Goal: Transaction & Acquisition: Obtain resource

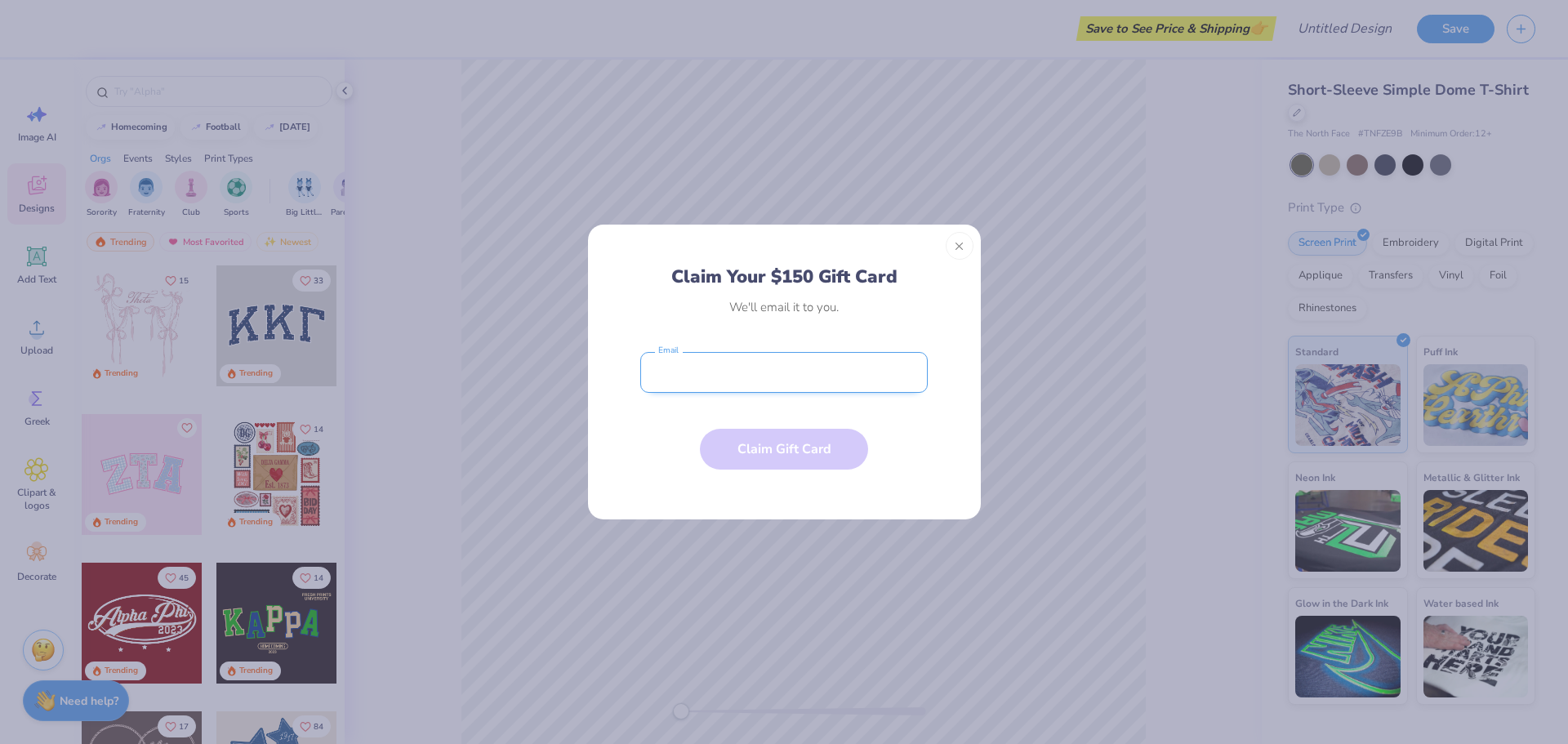
click at [720, 377] on input "email" at bounding box center [784, 372] width 287 height 41
type input "[PERSON_NAME][EMAIL_ADDRESS][PERSON_NAME][DOMAIN_NAME]"
click at [797, 450] on button "Claim Gift Card" at bounding box center [784, 445] width 168 height 41
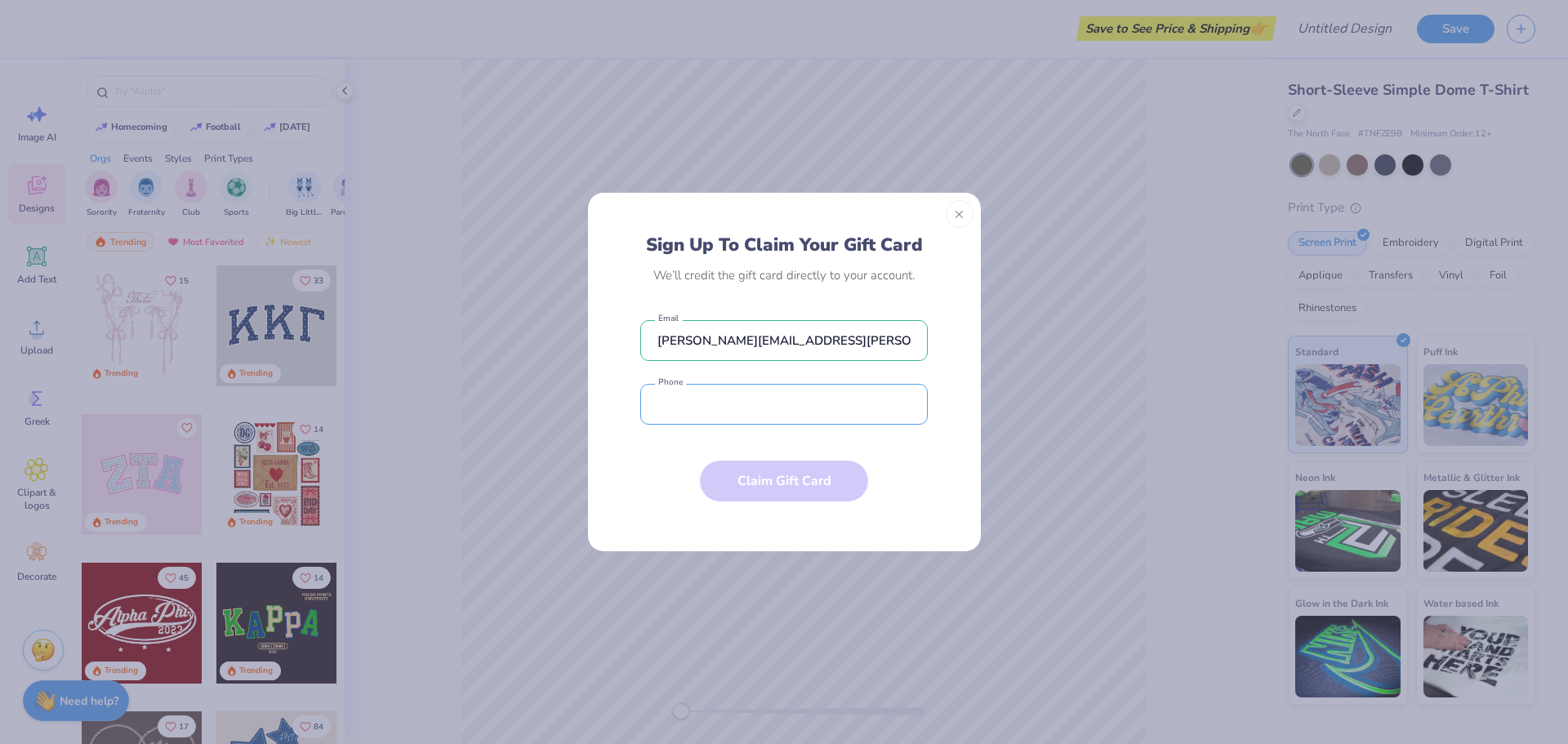
click at [773, 401] on input "tel" at bounding box center [784, 404] width 287 height 41
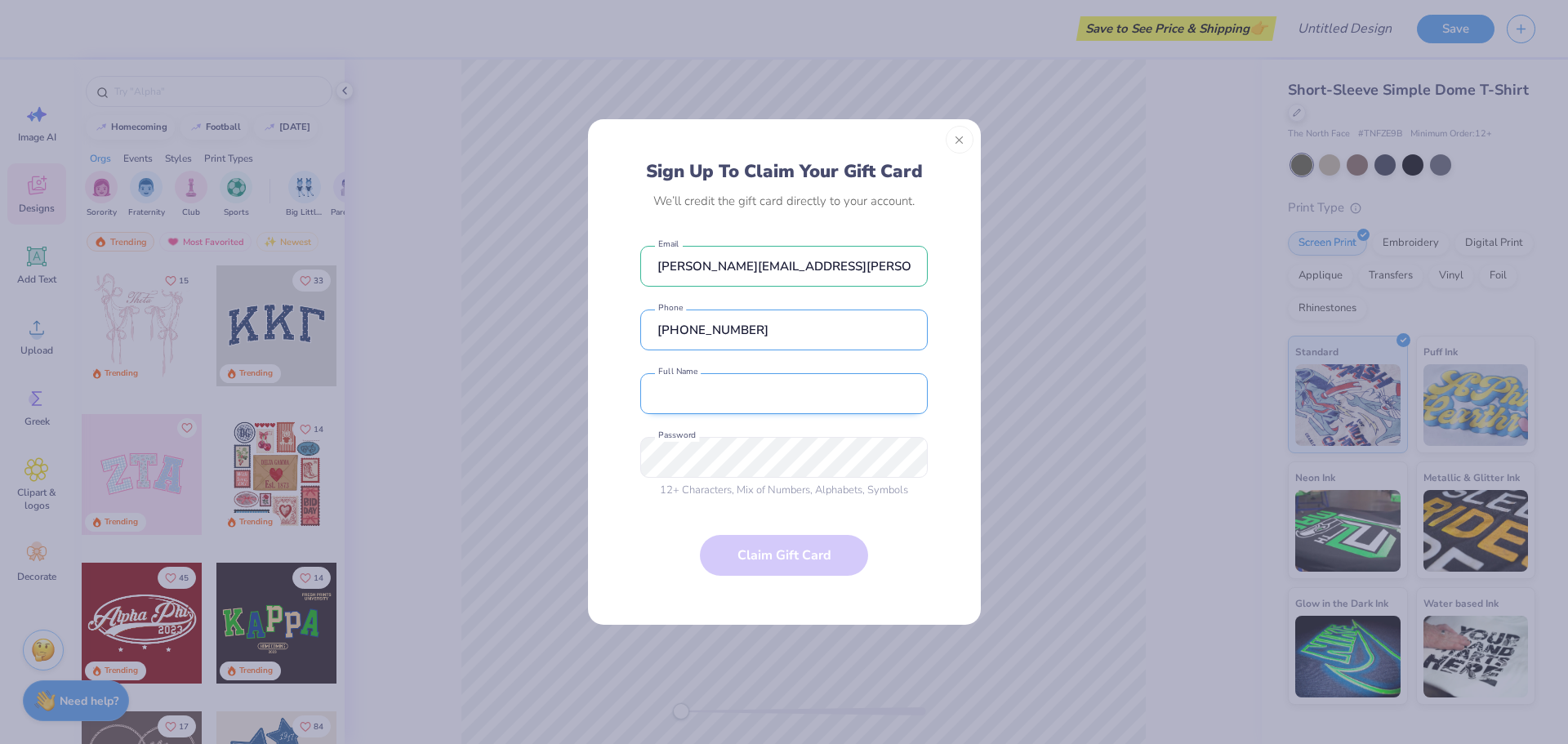
type input "[PHONE_NUMBER]"
click at [684, 387] on input "text" at bounding box center [784, 394] width 287 height 41
type input "[PERSON_NAME]"
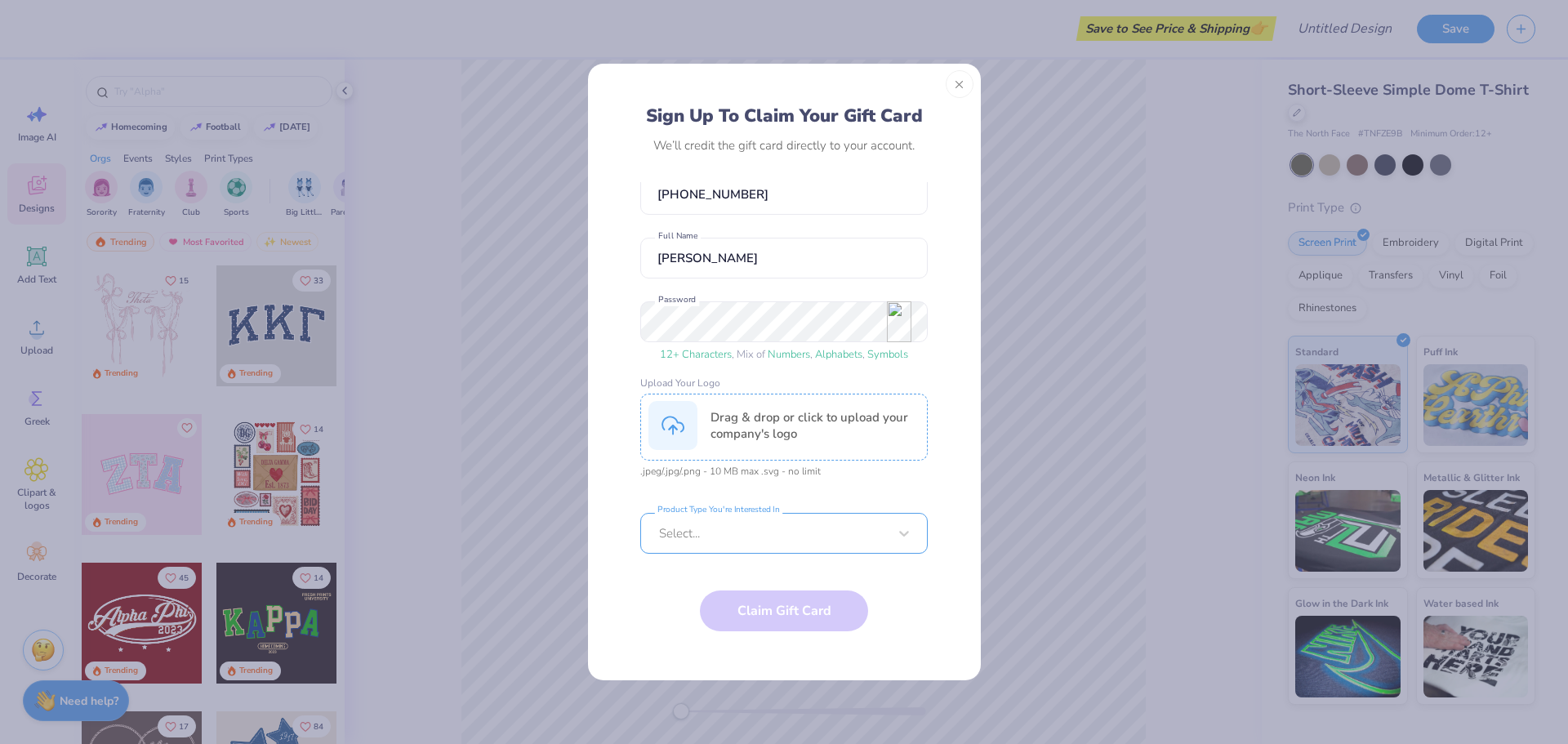
click at [758, 534] on div at bounding box center [774, 533] width 229 height 18
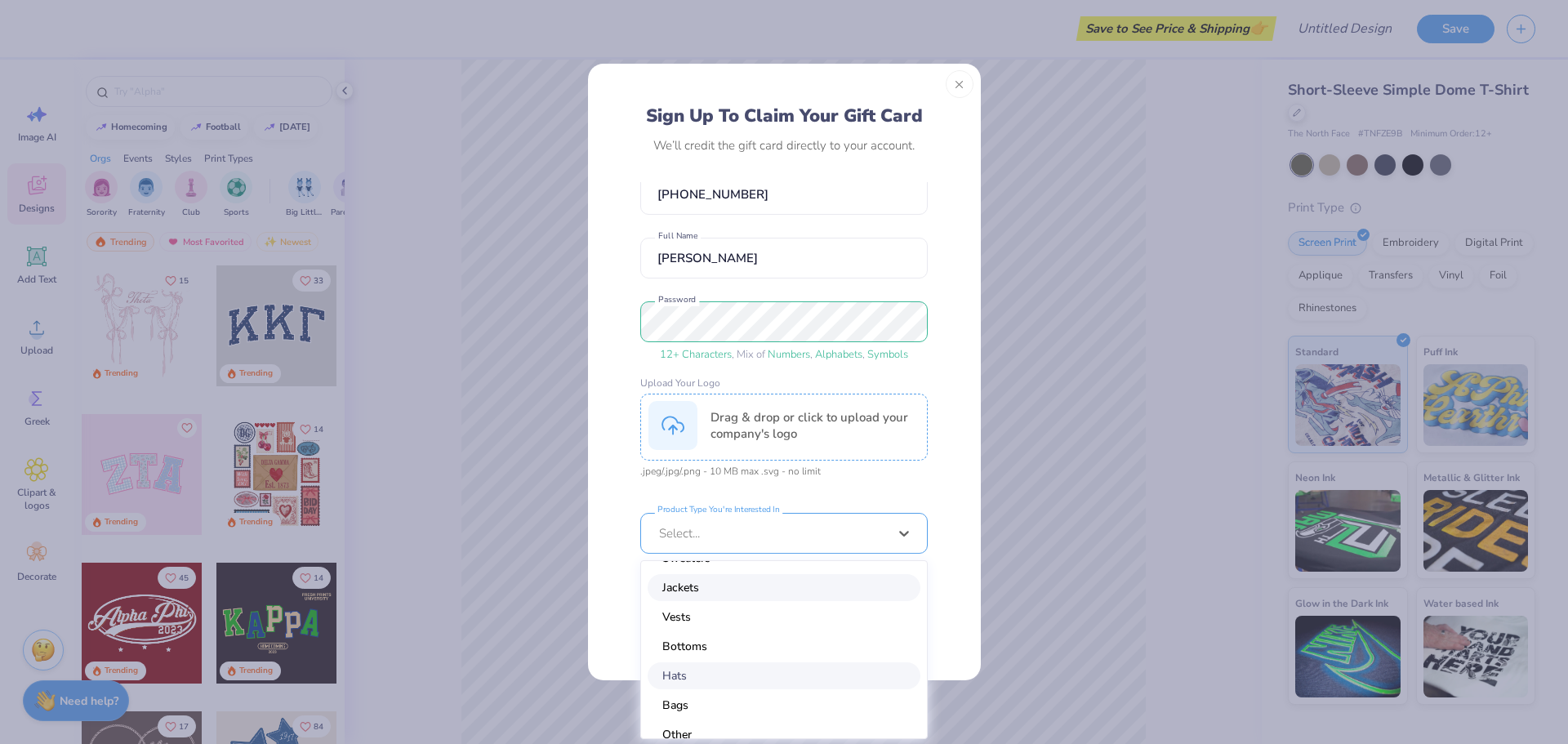
scroll to position [98, 0]
click at [738, 720] on div "Other" at bounding box center [784, 718] width 273 height 27
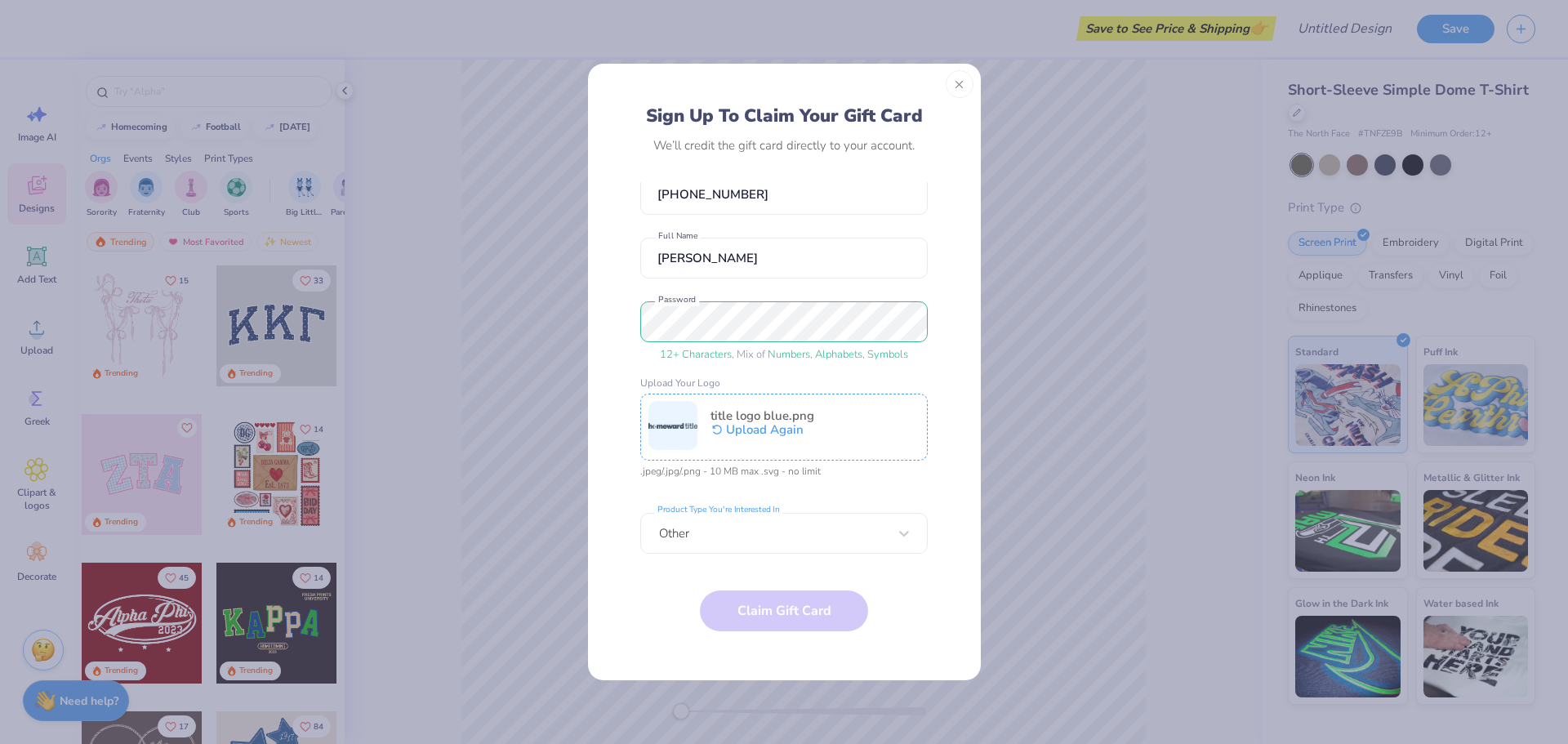
click at [770, 436] on button "Upload Again" at bounding box center [762, 429] width 104 height 20
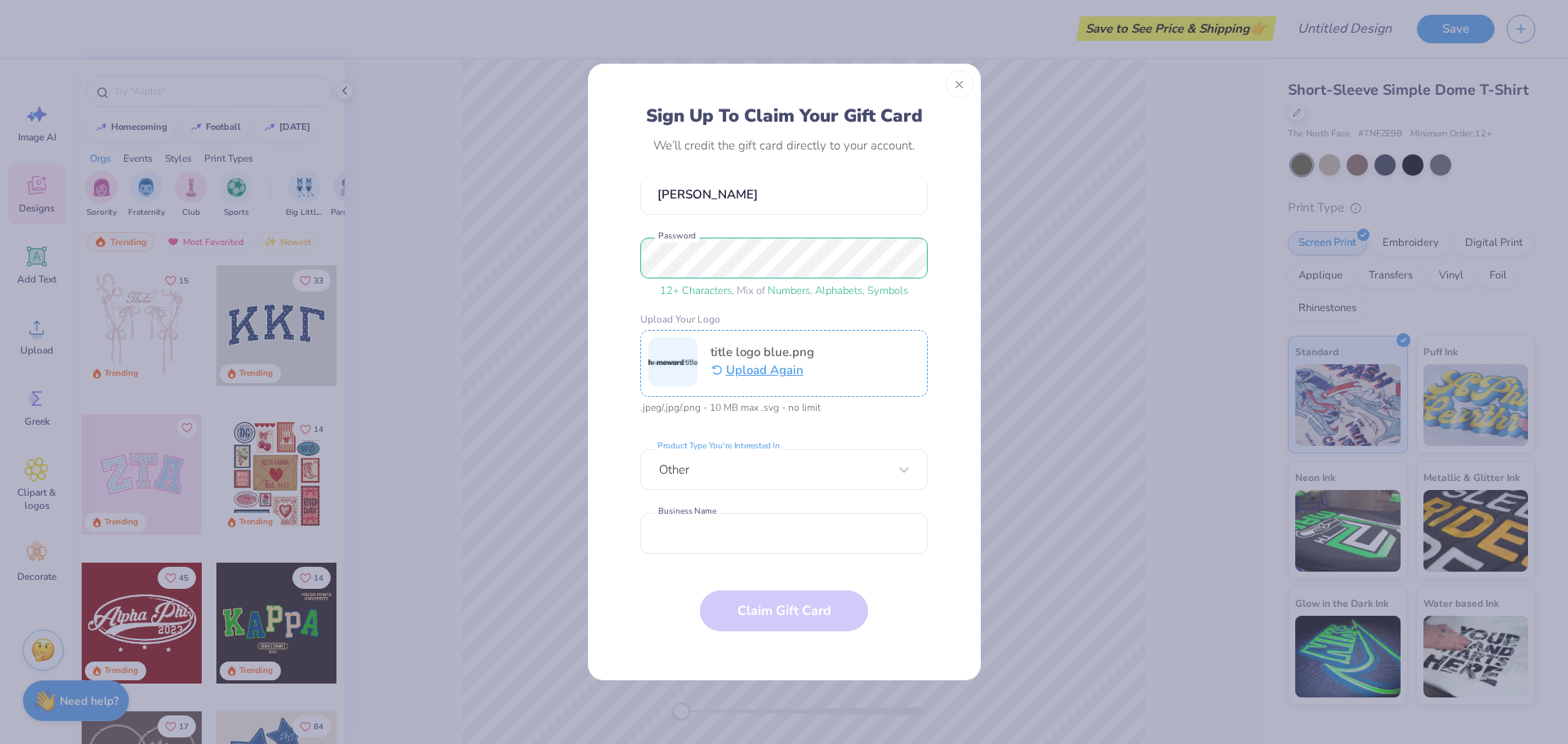
click at [771, 613] on form "[PERSON_NAME][EMAIL_ADDRESS][PERSON_NAME][DOMAIN_NAME] Email [PHONE_NUMBER] Pho…" at bounding box center [784, 422] width 287 height 480
click at [788, 536] on input "text" at bounding box center [784, 533] width 287 height 41
type input "Homeward Title"
click at [799, 600] on form "[PERSON_NAME][EMAIL_ADDRESS][PERSON_NAME][DOMAIN_NAME] Email [PHONE_NUMBER] Pho…" at bounding box center [784, 422] width 287 height 480
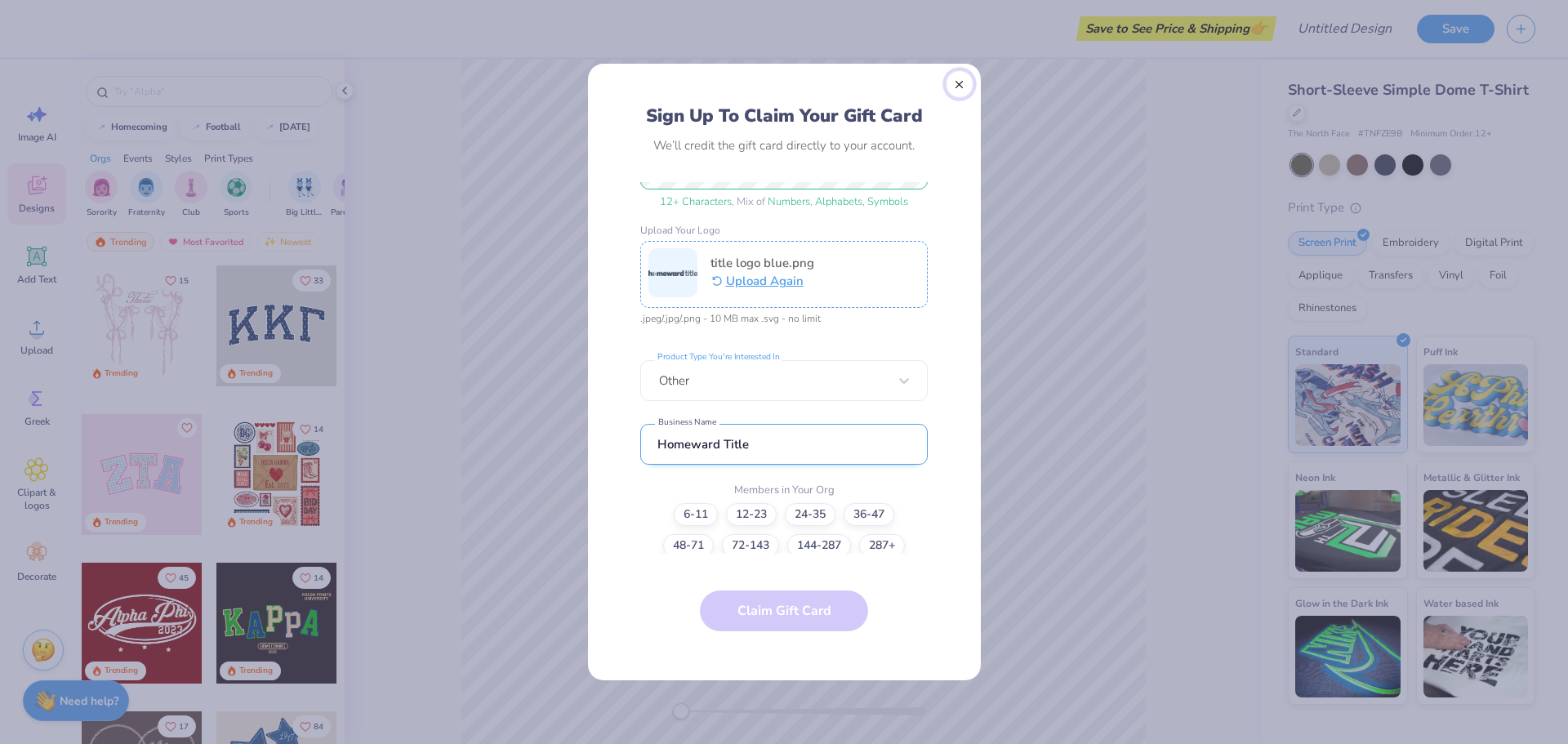
scroll to position [235, 0]
click at [760, 512] on label "12-23" at bounding box center [752, 510] width 51 height 23
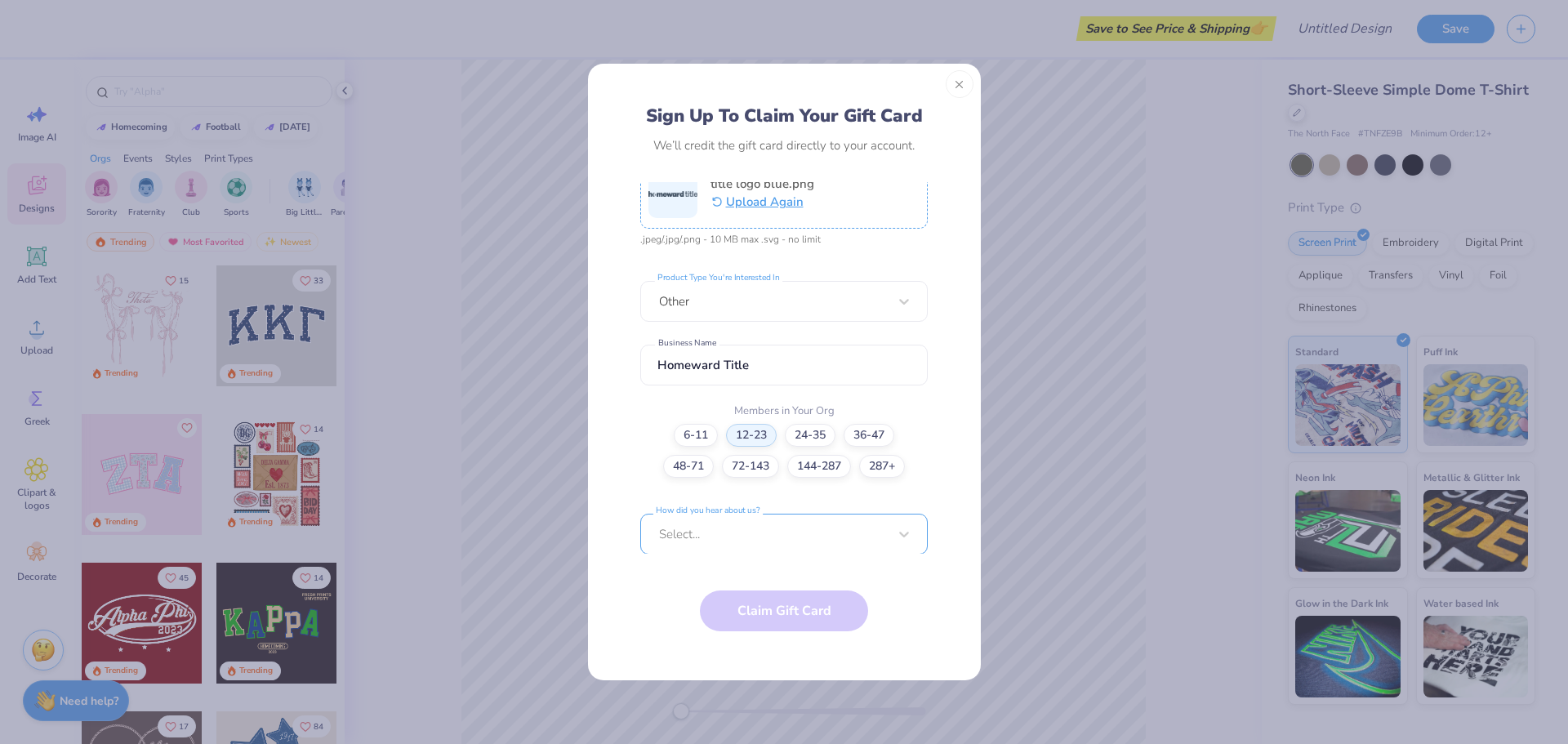
click at [808, 528] on div "Select..." at bounding box center [784, 534] width 287 height 41
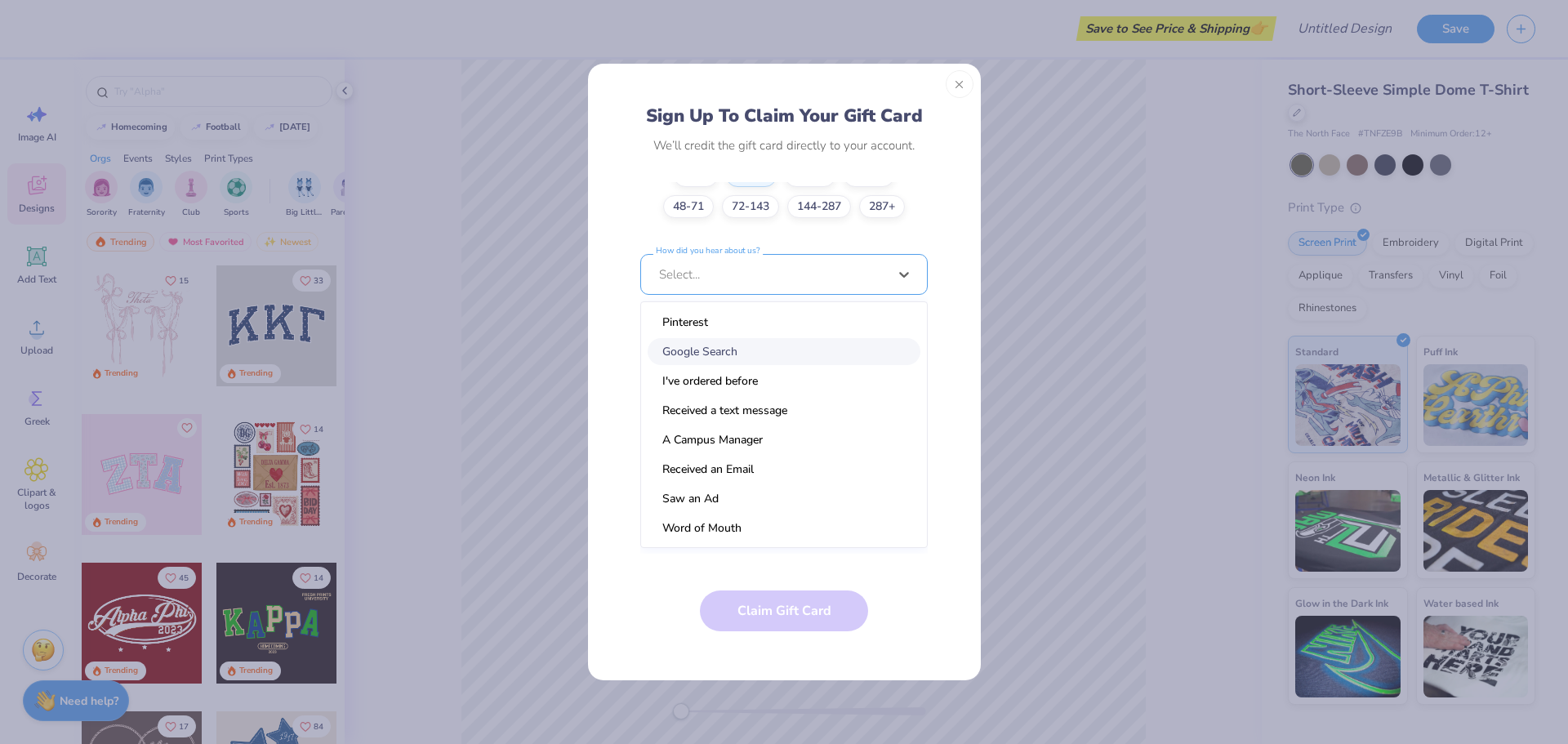
click at [754, 342] on div "Google Search" at bounding box center [784, 351] width 273 height 27
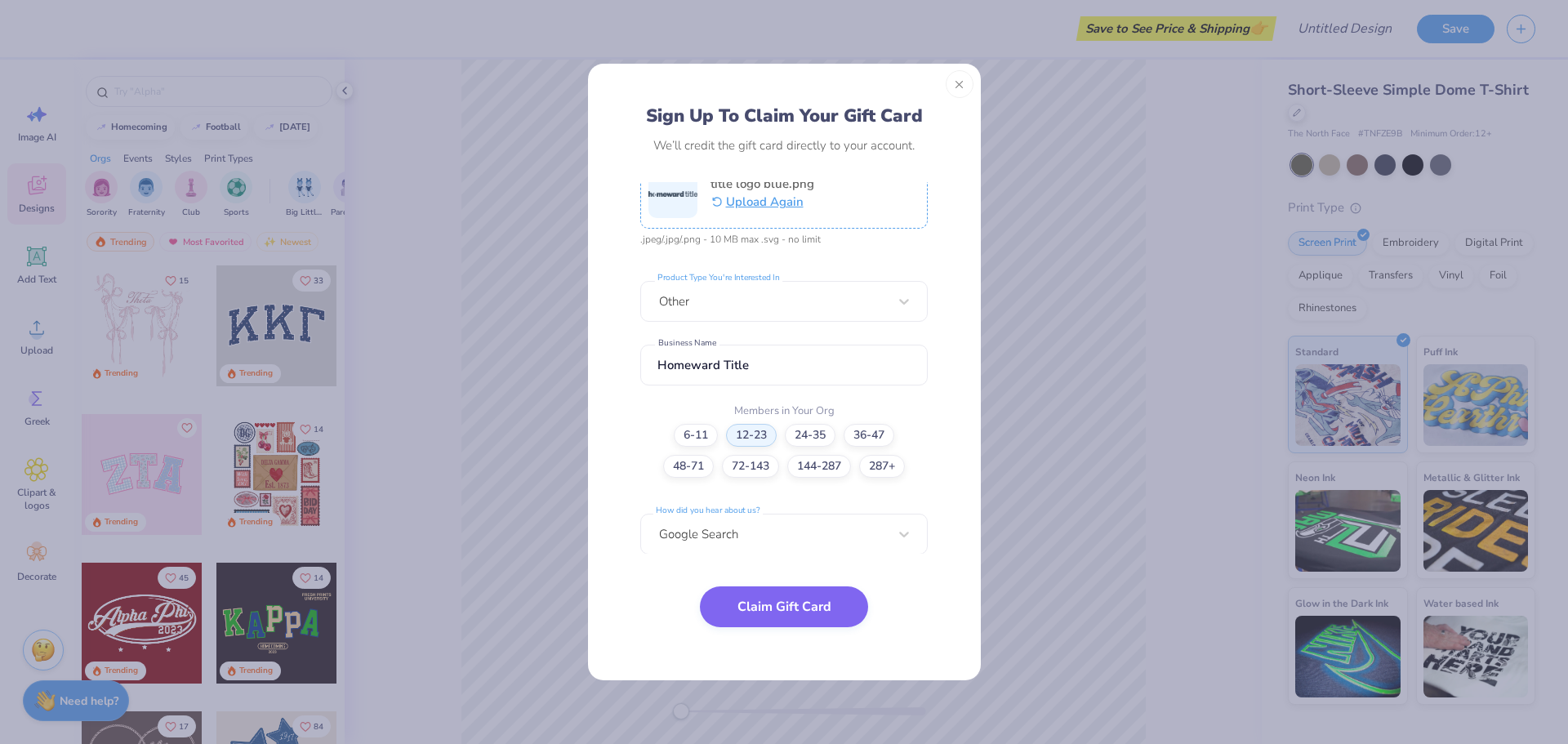
click at [766, 608] on button "Claim Gift Card" at bounding box center [784, 606] width 168 height 41
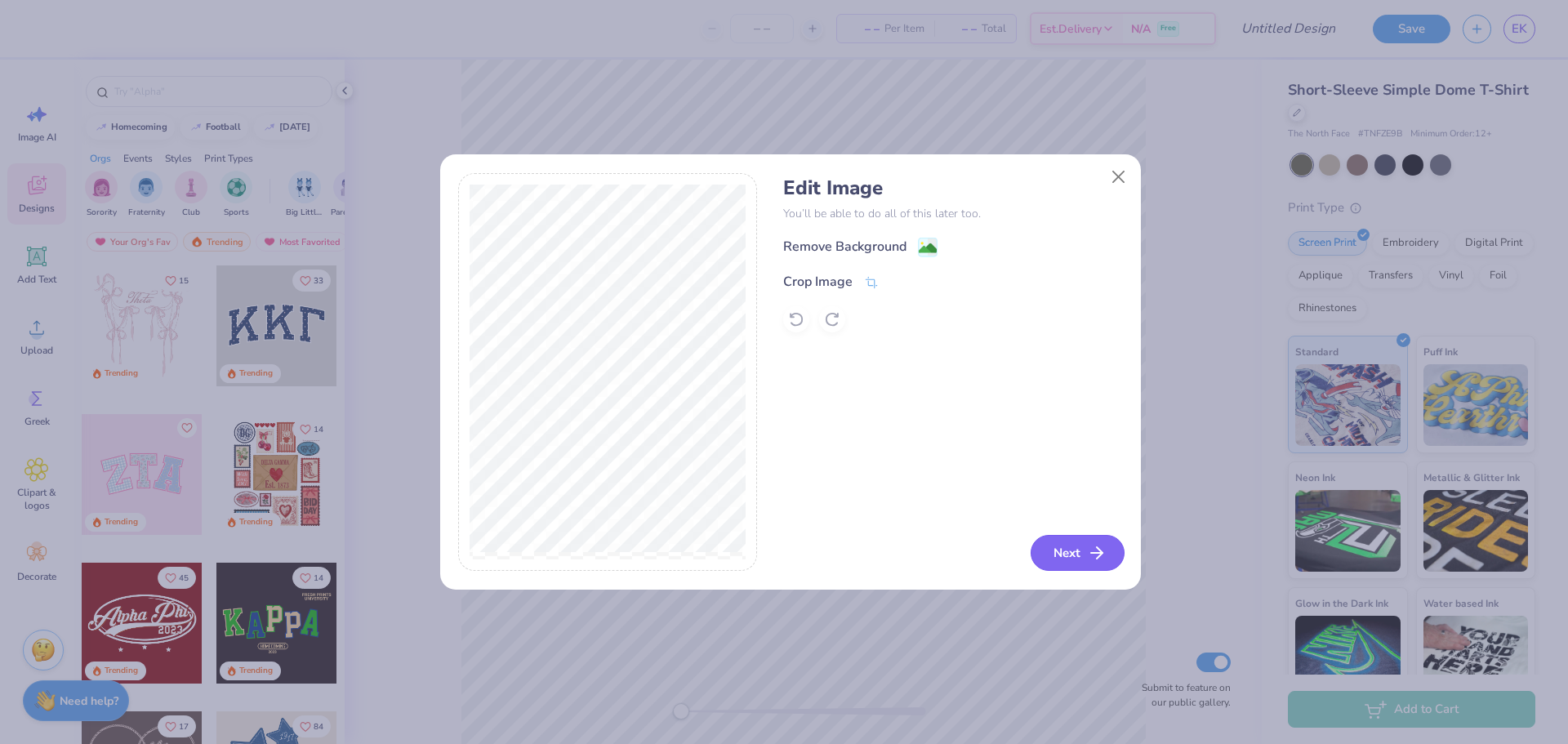
click at [1074, 559] on button "Next" at bounding box center [1078, 552] width 94 height 36
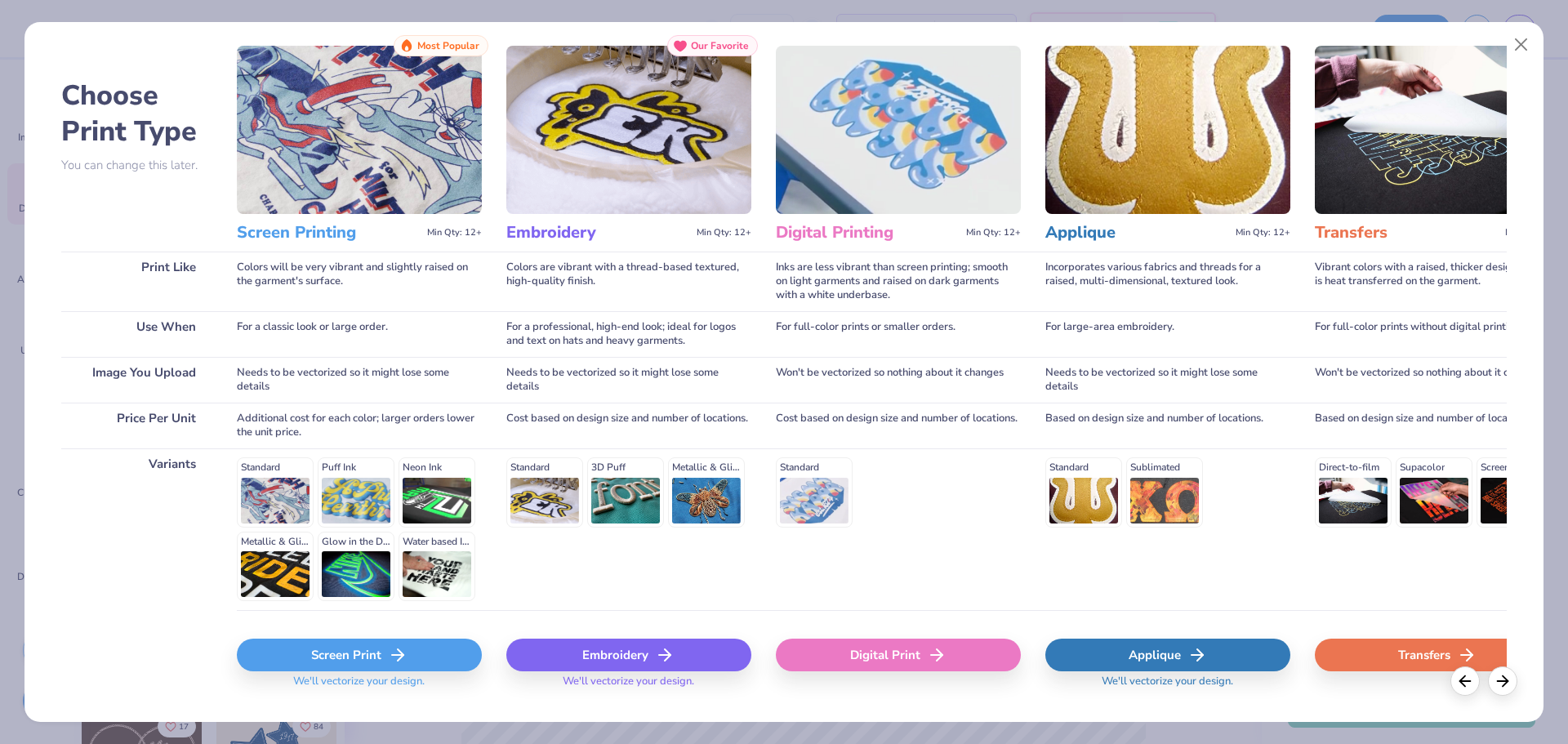
scroll to position [71, 0]
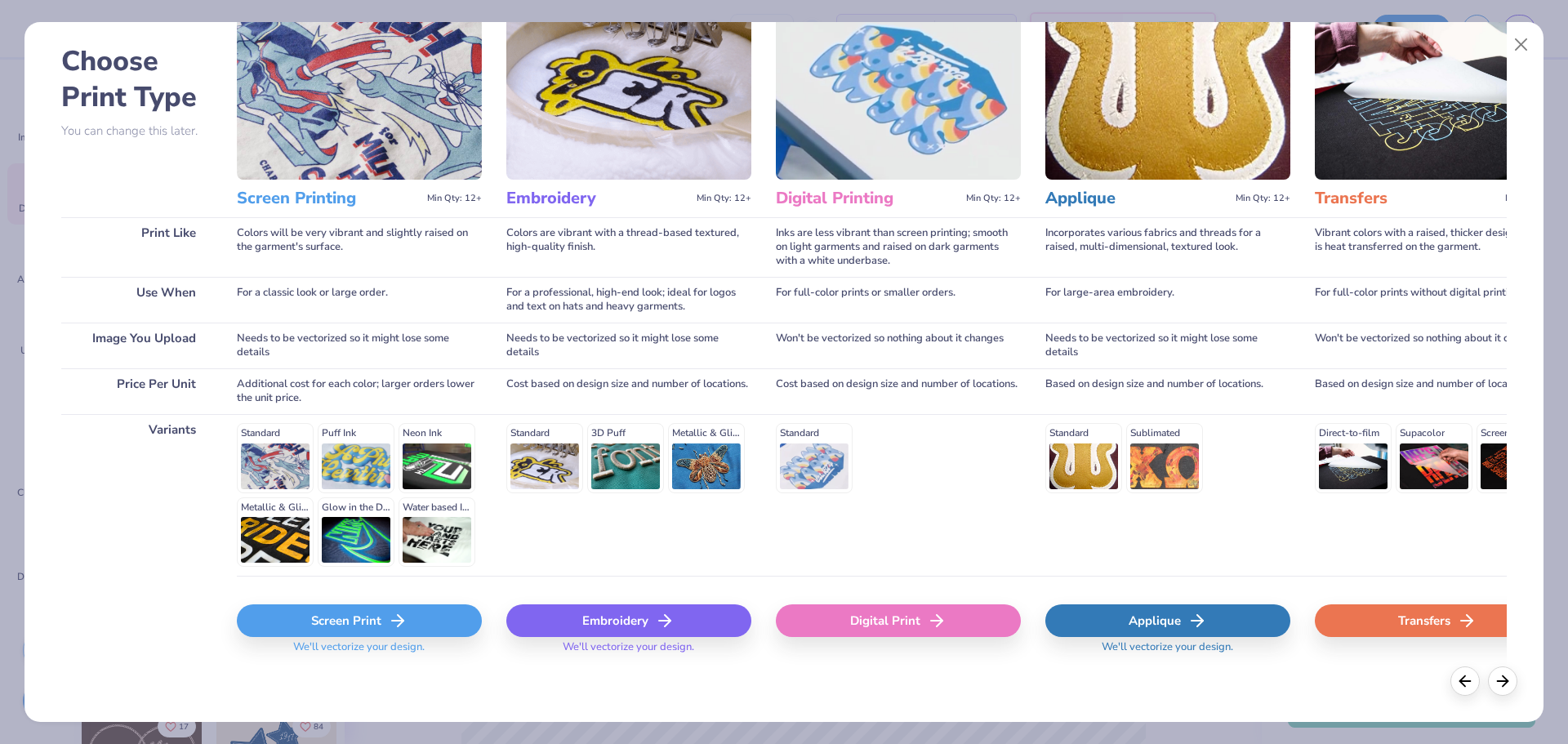
click at [692, 457] on div "Standard 3D Puff Metallic & Glitter" at bounding box center [628, 458] width 245 height 70
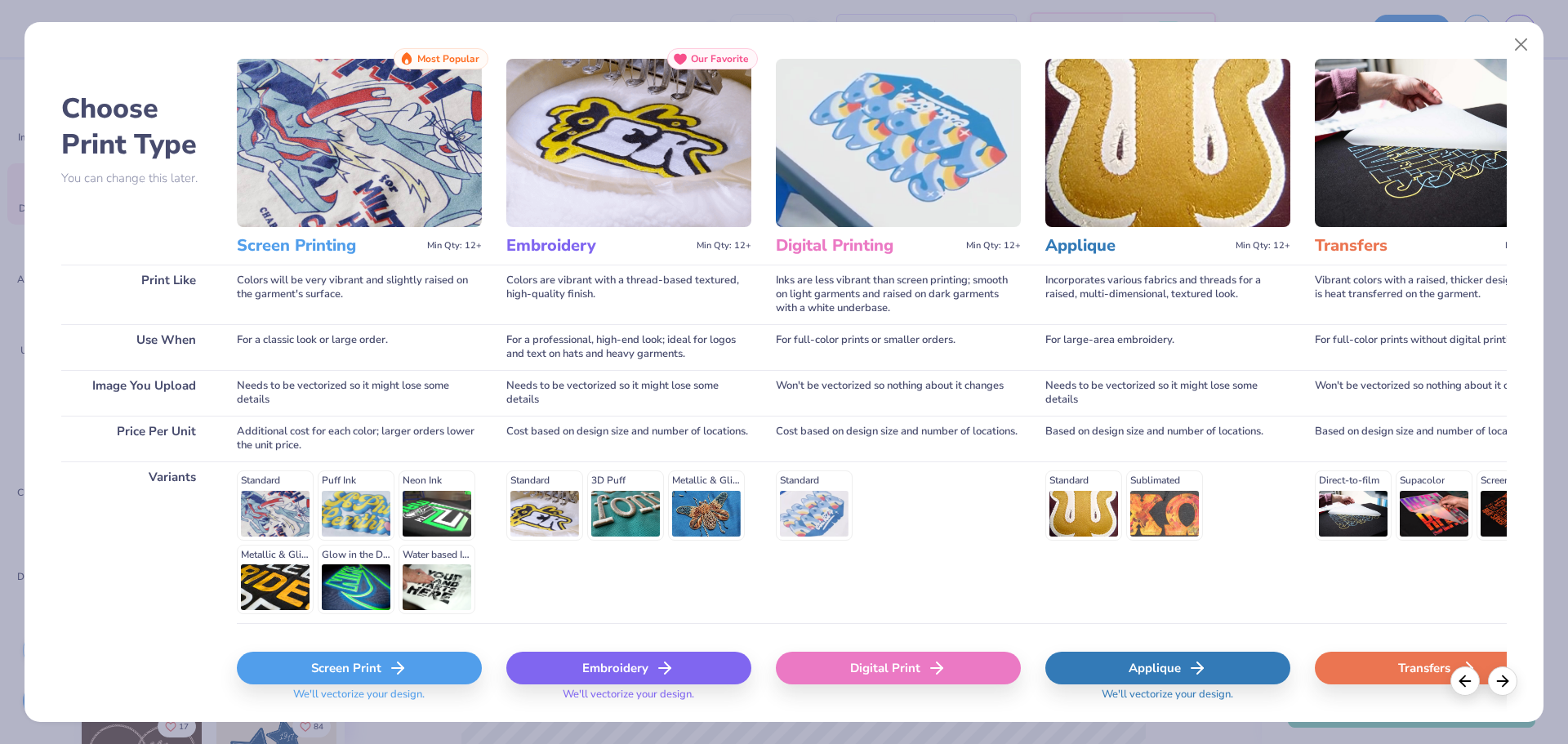
scroll to position [0, 0]
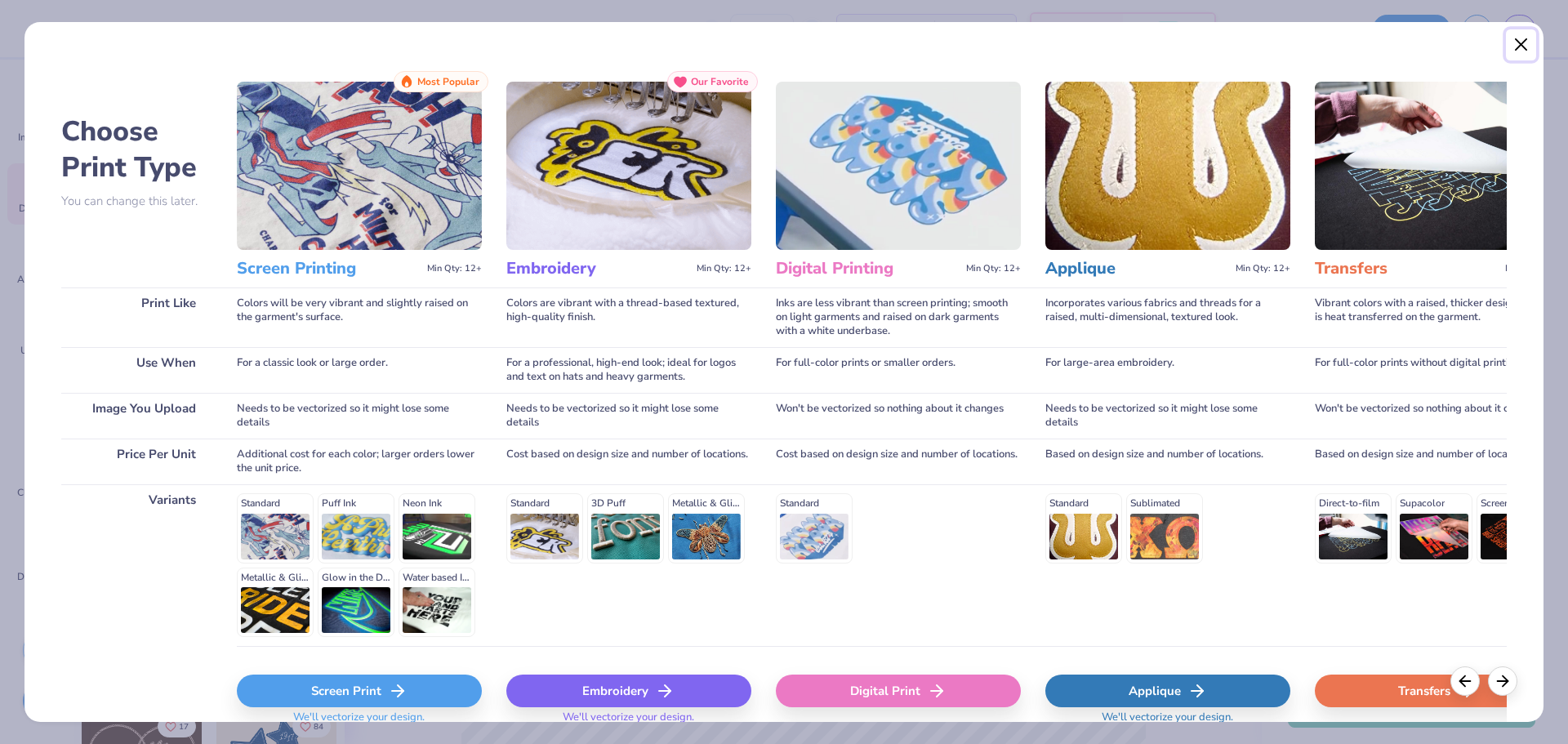
click at [1523, 48] on button "Close" at bounding box center [1522, 45] width 31 height 31
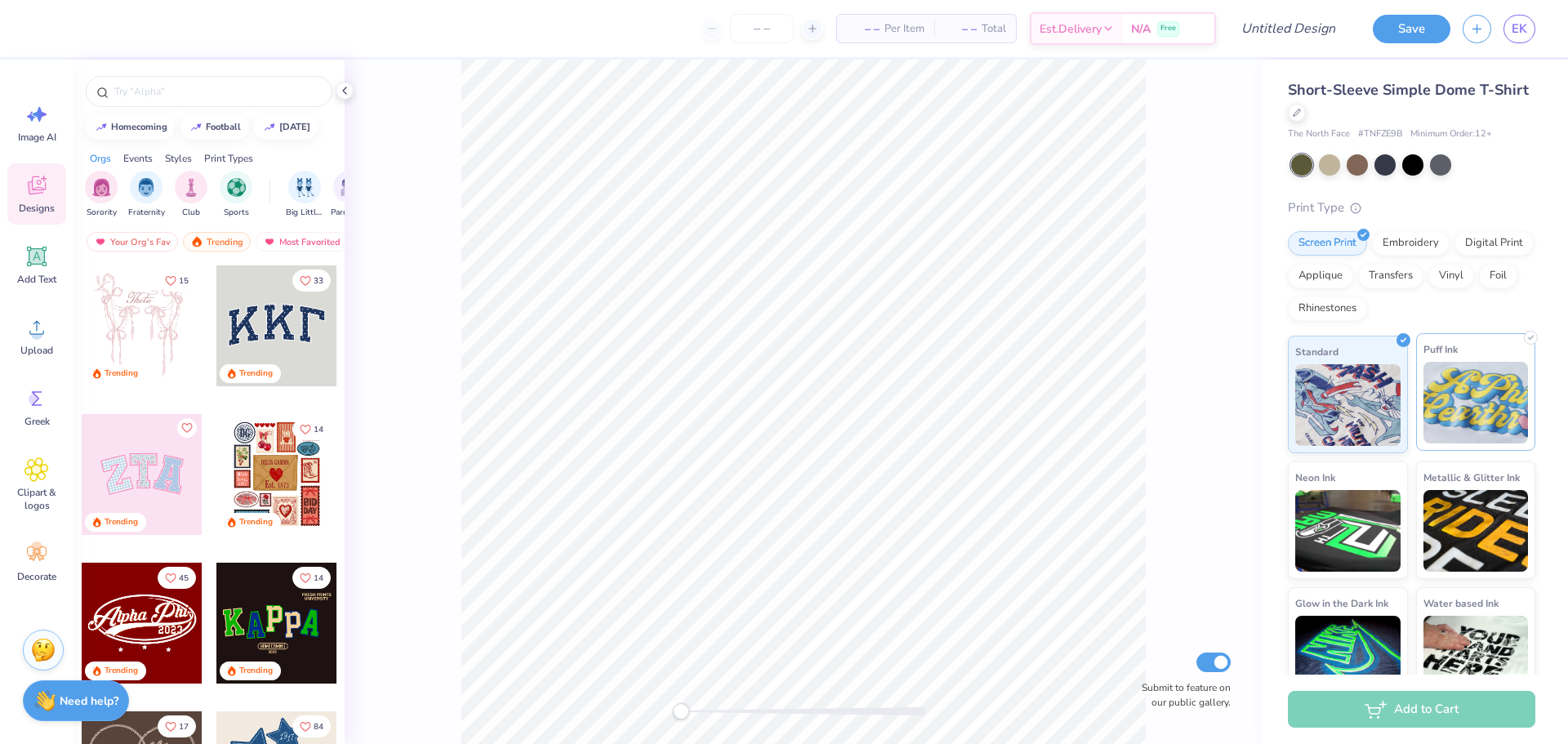
scroll to position [30, 0]
